Goal: Task Accomplishment & Management: Manage account settings

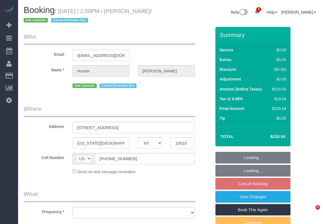
select select "NY"
select select "string:stripe-pm_1S18W64VGloSiKo7XqNDDvAc"
select select "object:9217"
select select "number:60"
select select "number:75"
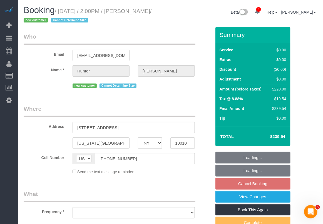
select select "number:15"
select select "number:5"
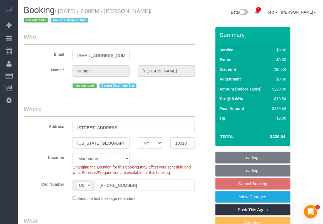
select select "object:9869"
select select "2"
select select "spot175"
select select "2"
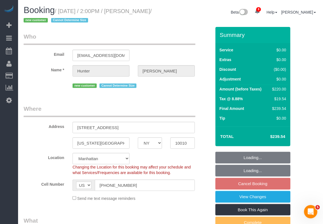
select select "2"
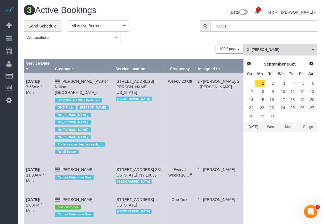
click at [261, 189] on div "2 - Alketa Tomaj All Teams Remove Team Filters * - K.J. *Irene Flores - Test 00…" at bounding box center [281, 144] width 74 height 201
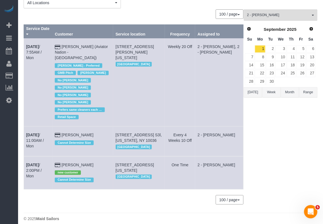
drag, startPoint x: 98, startPoint y: 157, endPoint x: 64, endPoint y: 160, distance: 34.3
click at [64, 160] on td "Hunter Chang new customer Cannot Determine Size" at bounding box center [83, 172] width 61 height 33
copy td "Hunter Chang"
click at [113, 216] on div "© 2025 Maid Sailors" at bounding box center [171, 219] width 294 height 6
click at [39, 162] on td "Sep 1st / 2:00PM / Mon" at bounding box center [38, 172] width 29 height 33
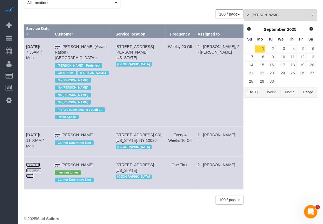
click at [32, 166] on link "Sep 1st / 2:00PM / Mon" at bounding box center [34, 171] width 16 height 16
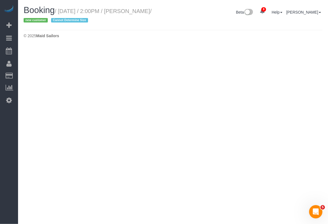
select select "NY"
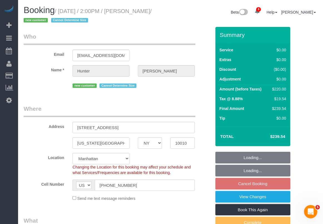
select select "string:stripe-pm_1S18W64VGloSiKo7XqNDDvAc"
select select "object:10877"
select select "2"
select select "spot229"
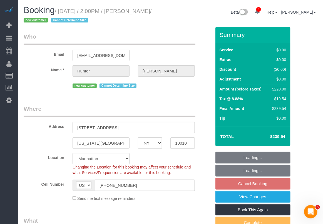
select select "number:60"
select select "number:75"
select select "number:15"
select select "number:5"
select select "object:11527"
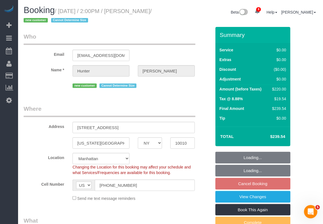
select select "2"
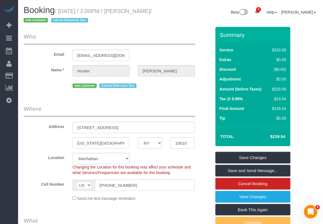
drag, startPoint x: 138, startPoint y: 12, endPoint x: 40, endPoint y: 21, distance: 99.0
click at [40, 21] on small "/ September 01, 2025 / 2:00PM / Hunter Chang / new customer Cannot Determine Si…" at bounding box center [88, 16] width 128 height 16
copy small "Hunter Chang"
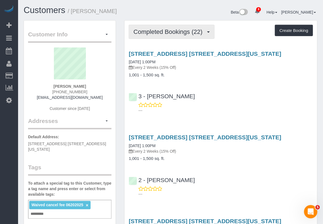
click at [177, 32] on span "Completed Bookings (22)" at bounding box center [169, 31] width 72 height 7
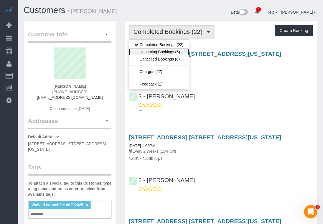
click at [176, 52] on link "Upcoming Bookings (6)" at bounding box center [159, 51] width 60 height 7
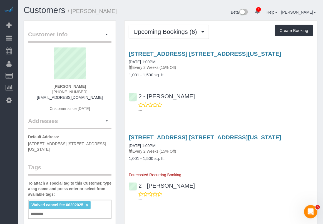
click at [302, 73] on h4 "1,001 - 1,500 sq. ft." at bounding box center [221, 75] width 184 height 5
drag, startPoint x: 309, startPoint y: 92, endPoint x: 307, endPoint y: 83, distance: 9.9
click at [309, 92] on div "2 - Maria Puetate ---" at bounding box center [220, 100] width 193 height 25
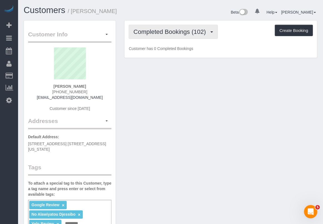
click at [173, 33] on span "Completed Bookings (102)" at bounding box center [170, 31] width 75 height 7
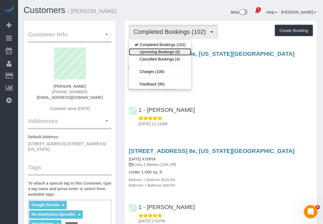
click at [162, 50] on link "Upcoming Bookings (6)" at bounding box center [160, 51] width 62 height 7
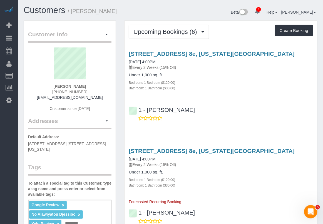
click at [306, 64] on div "[STREET_ADDRESS] 8e, [US_STATE][GEOGRAPHIC_DATA] [DATE] 4:00PM Every 2 Weeks (1…" at bounding box center [221, 61] width 184 height 20
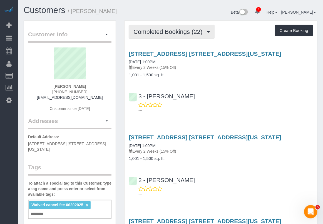
click at [185, 36] on button "Completed Bookings (22)" at bounding box center [172, 32] width 86 height 14
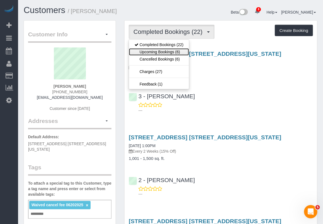
click at [169, 51] on link "Upcoming Bookings (6)" at bounding box center [159, 51] width 60 height 7
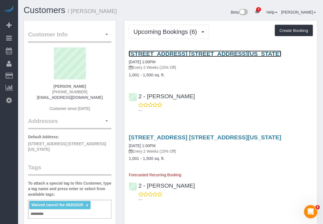
click at [185, 53] on link "[STREET_ADDRESS] [STREET_ADDRESS][US_STATE]" at bounding box center [205, 54] width 153 height 6
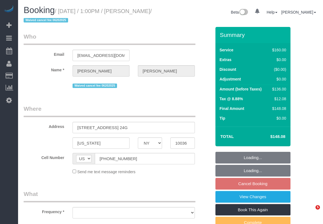
select select "NY"
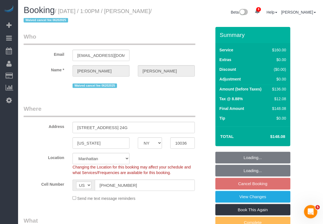
select select "object:775"
select select "spot6"
select select "number:89"
select select "number:90"
select select "number:15"
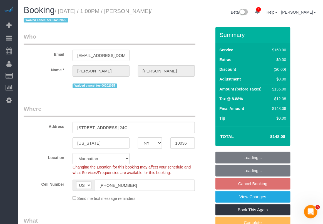
select select "number:5"
select select "object:1322"
select select "string:stripe-pm_1Rpbht4VGloSiKo7IGSsrZOC"
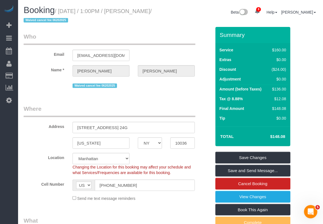
drag, startPoint x: 62, startPoint y: 10, endPoint x: 38, endPoint y: 24, distance: 27.3
click at [38, 24] on small "/ September 02, 2025 / 1:00PM / Goran Tayal / Waived cancel fee 06202025" at bounding box center [88, 16] width 128 height 16
copy small "September 02, 2025 / 1:00PM / Goran Tayal"
click at [168, 200] on div "Send me text message reminders" at bounding box center [133, 198] width 131 height 6
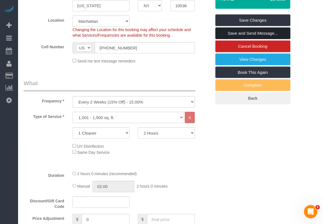
scroll to position [104, 0]
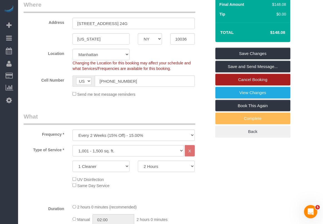
click at [240, 80] on link "Cancel Booking" at bounding box center [252, 80] width 75 height 12
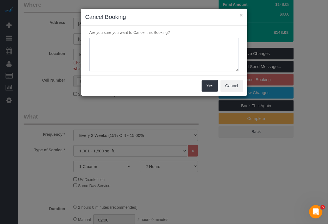
click at [159, 58] on textarea at bounding box center [163, 55] width 149 height 34
type textarea "moved out"
click at [206, 83] on button "Yes" at bounding box center [210, 86] width 16 height 12
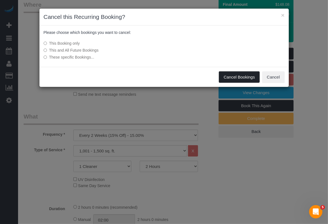
click at [239, 76] on button "Cancel Bookings" at bounding box center [239, 77] width 41 height 12
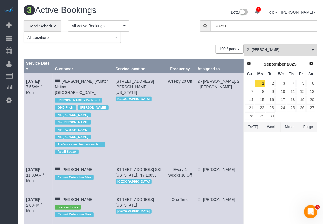
click at [298, 170] on div "2 - Alketa Tomaj All Teams Remove Team Filters * - K.J. *Irene Flores - Test 00…" at bounding box center [281, 144] width 74 height 201
click at [267, 188] on div "2 - Alketa Tomaj All Teams Remove Team Filters * - K.J. *Irene Flores - Test 00…" at bounding box center [281, 144] width 74 height 201
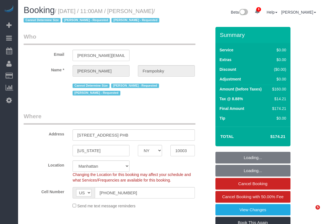
select select "NY"
select select "spot1"
select select "number:59"
select select "number:72"
select select "number:15"
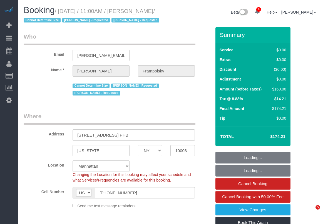
select select "number:7"
select select "1"
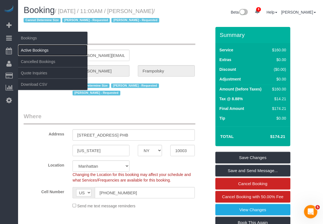
click at [33, 48] on link "Active Bookings" at bounding box center [52, 50] width 69 height 11
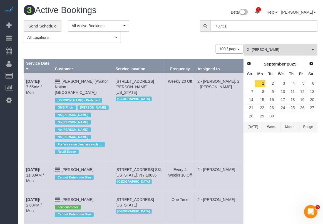
click at [285, 49] on span "2 - Alketa Tomaj" at bounding box center [278, 50] width 63 height 5
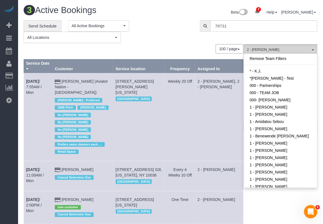
scroll to position [230, 0]
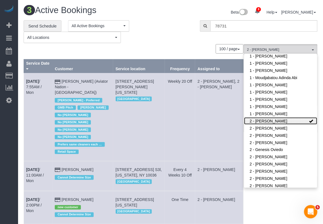
click at [276, 122] on link "2 - Alketa Tomaj" at bounding box center [280, 121] width 73 height 7
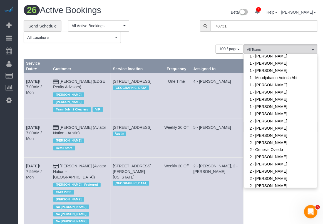
click at [233, 188] on td "2 - Alketa Tomaj, 2 - Luis Maneiro" at bounding box center [217, 206] width 52 height 96
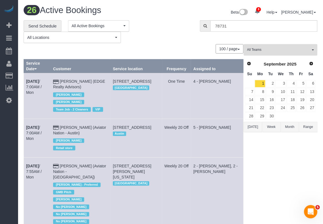
click at [269, 51] on span "All Teams" at bounding box center [278, 50] width 63 height 5
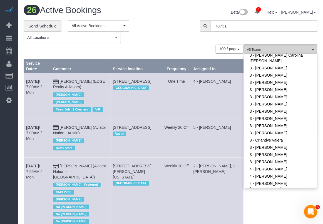
scroll to position [438, 0]
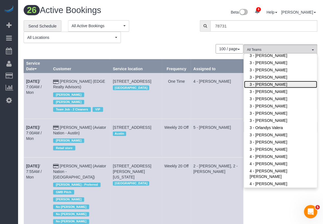
click at [262, 83] on link "3 - Isabella Simplicio" at bounding box center [280, 84] width 73 height 7
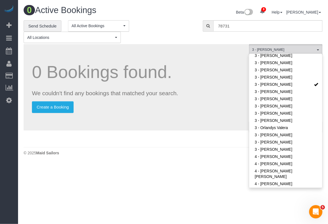
click at [182, 37] on div "**********" at bounding box center [109, 31] width 171 height 23
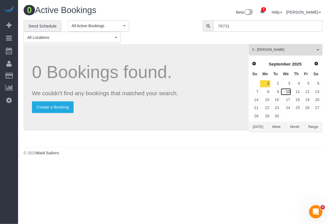
click at [288, 92] on link "10" at bounding box center [286, 92] width 11 height 8
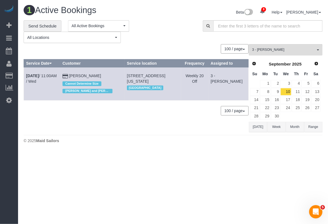
click at [234, 167] on body "8 Beta Your Notifications You have 0 alerts × You have 1 to charge for 08/30/20…" at bounding box center [164, 112] width 328 height 224
drag, startPoint x: 311, startPoint y: 149, endPoint x: 305, endPoint y: 146, distance: 6.3
click at [310, 149] on div "1 Active Bookings Beta 8 Your Notifications You have 0 alerts × You have 1 to c…" at bounding box center [173, 76] width 310 height 152
click at [46, 75] on link "Sep 10th / 11:00AM / Wed" at bounding box center [41, 79] width 31 height 10
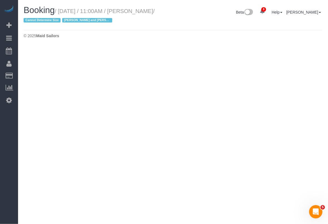
select select "NY"
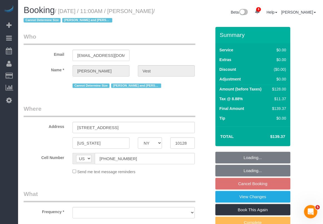
select select "1"
select select "object:3227"
select select "spot9"
select select "number:57"
select select "number:74"
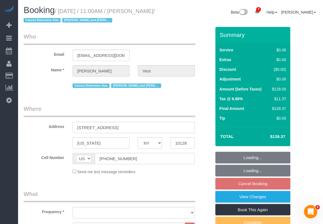
select select "number:15"
select select "number:6"
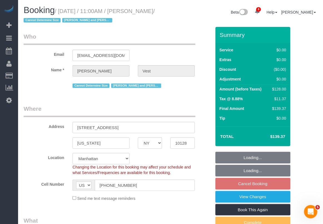
select select "object:3381"
select select "string:stripe-pm_1R74TQ4VGloSiKo7zsvzPauP"
select select "1"
